Goal: Book appointment/travel/reservation

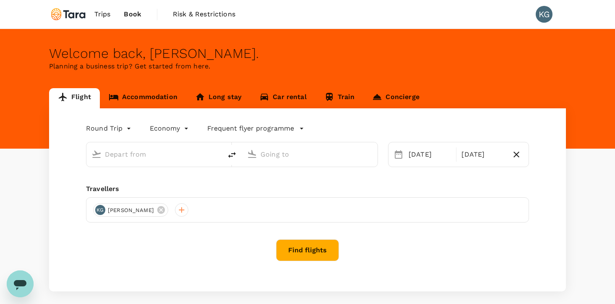
type input "[PERSON_NAME] Intl (MNL)"
type input "Tokyo Intl (HND)"
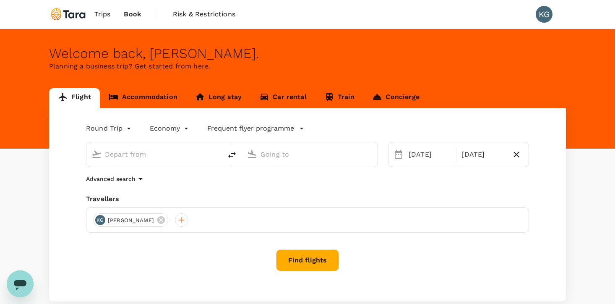
type input "[PERSON_NAME] Intl (MNL)"
type input "Tokyo Intl (HND)"
click at [105, 13] on span "Trips" at bounding box center [102, 14] width 16 height 10
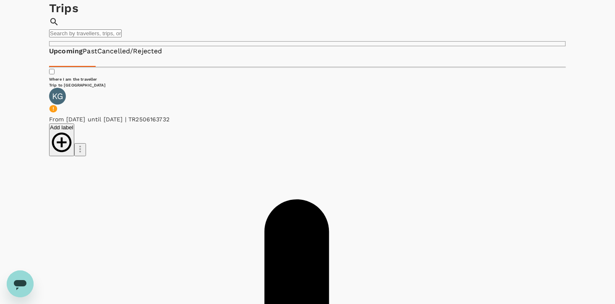
scroll to position [36, 0]
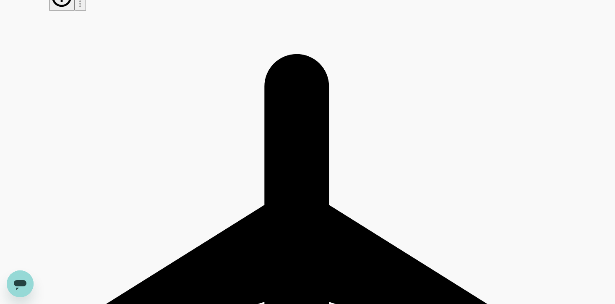
scroll to position [173, 0]
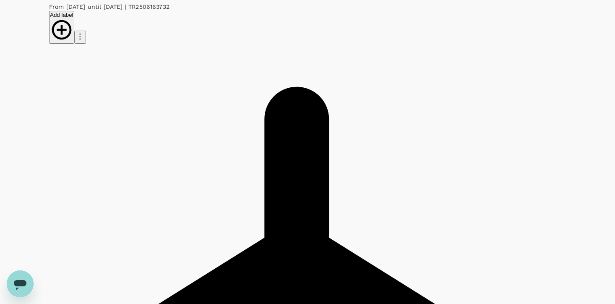
scroll to position [130, 0]
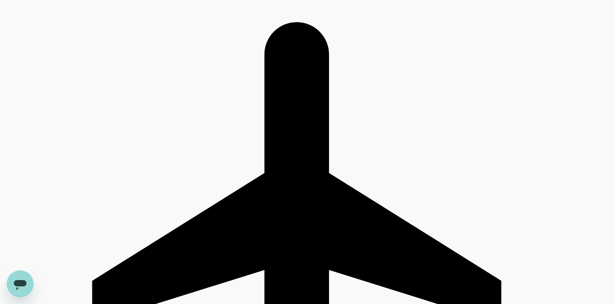
scroll to position [0, 0]
